Goal: Task Accomplishment & Management: Manage account settings

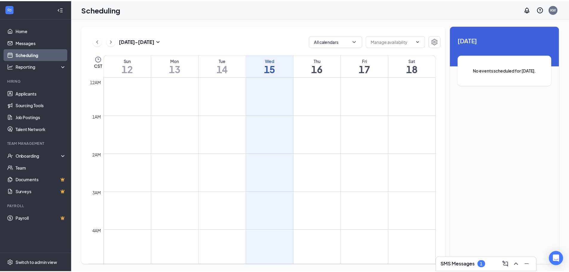
scroll to position [294, 0]
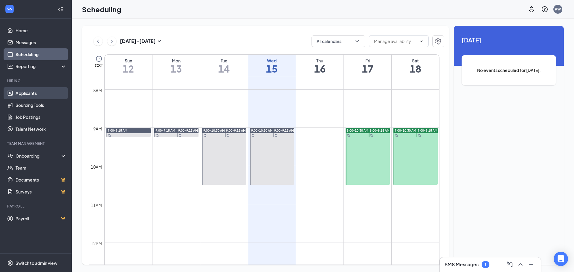
click at [31, 91] on link "Applicants" at bounding box center [41, 93] width 51 height 12
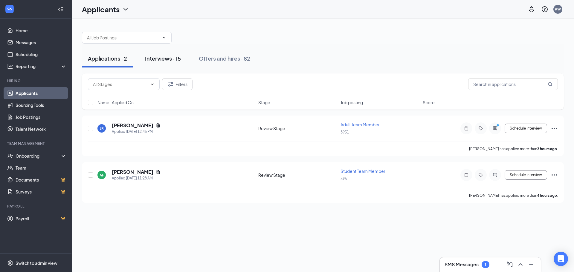
click at [164, 60] on div "Interviews · 15" at bounding box center [163, 58] width 36 height 7
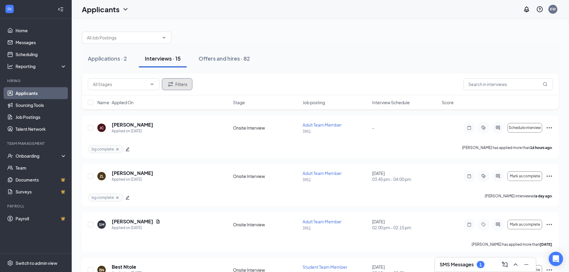
click at [181, 84] on button "Filters" at bounding box center [177, 84] width 30 height 12
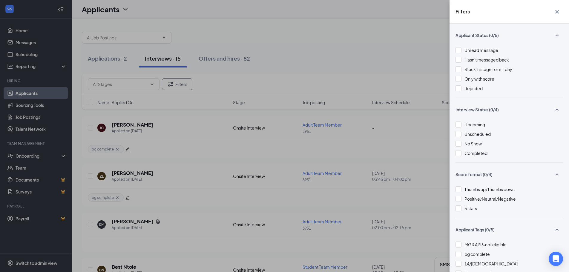
drag, startPoint x: 461, startPoint y: 89, endPoint x: 454, endPoint y: 82, distance: 10.1
click at [460, 89] on div at bounding box center [459, 88] width 6 height 6
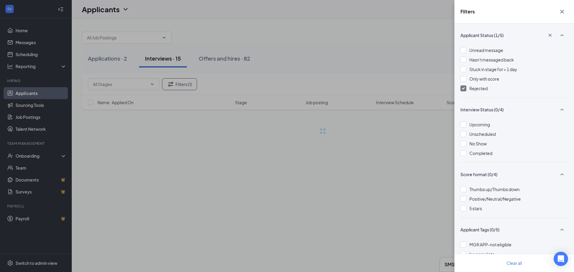
click at [419, 49] on div "Filters Applicant Status (1/5) Unread message Hasn't messaged back Stuck in sta…" at bounding box center [287, 136] width 574 height 272
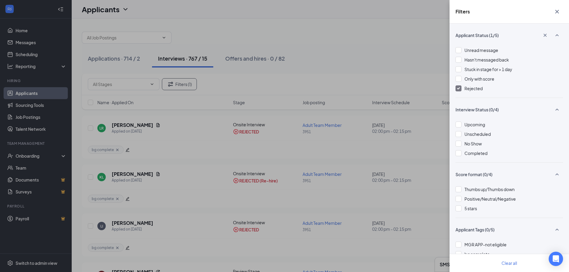
click at [557, 9] on icon "Cross" at bounding box center [557, 11] width 7 height 7
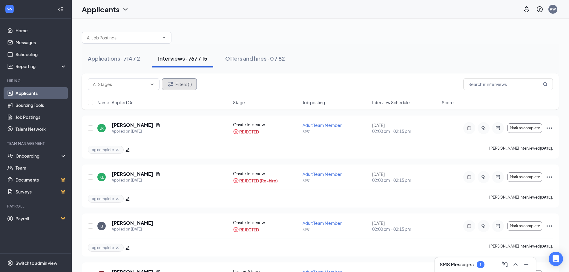
click at [186, 84] on button "Filters (1)" at bounding box center [179, 84] width 35 height 12
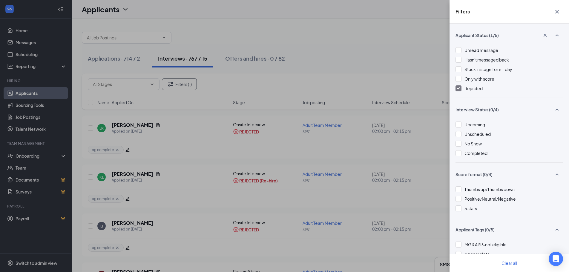
drag, startPoint x: 457, startPoint y: 90, endPoint x: 415, endPoint y: 57, distance: 53.1
click at [457, 90] on div at bounding box center [459, 88] width 6 height 6
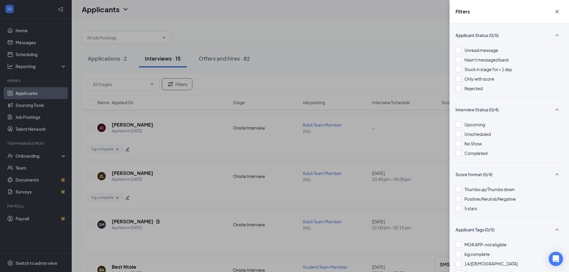
click at [415, 57] on div "Filters Applicant Status (0/5) Unread message Hasn't messaged back Stuck in sta…" at bounding box center [284, 136] width 569 height 272
click at [556, 11] on icon "Cross" at bounding box center [557, 11] width 7 height 7
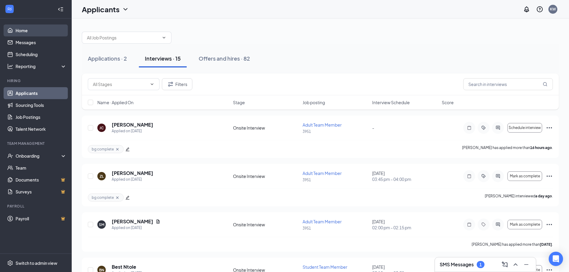
click at [31, 30] on link "Home" at bounding box center [41, 30] width 51 height 12
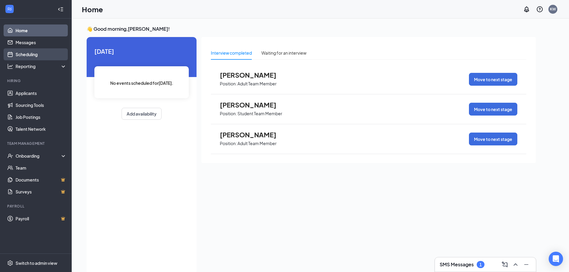
click at [22, 54] on link "Scheduling" at bounding box center [41, 54] width 51 height 12
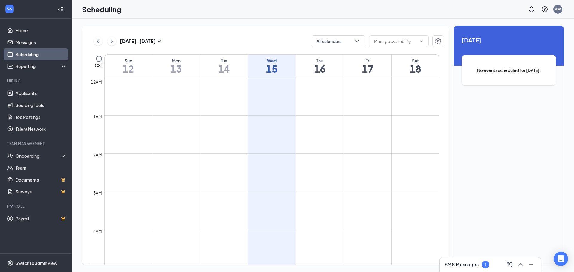
scroll to position [294, 0]
